Goal: Task Accomplishment & Management: Manage account settings

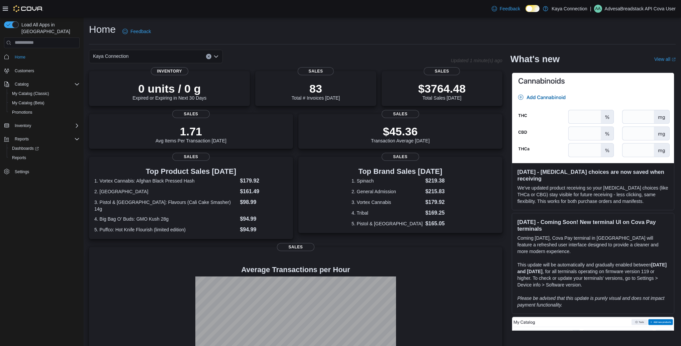
click at [496, 12] on p "AdvesaBreadstack API Cova User" at bounding box center [640, 9] width 71 height 8
click at [496, 65] on span "Sign Out" at bounding box center [632, 66] width 18 height 7
